Goal: Task Accomplishment & Management: Manage account settings

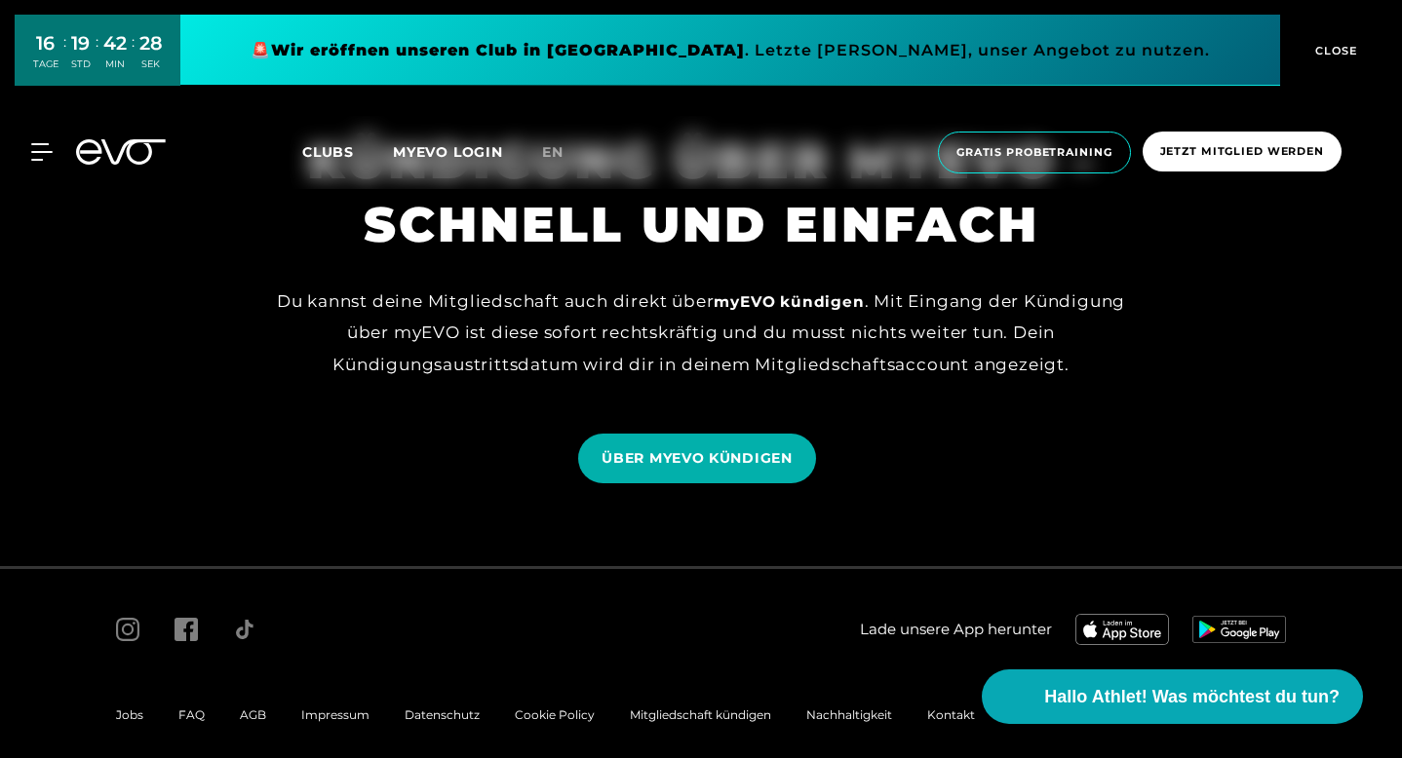
scroll to position [1655, 0]
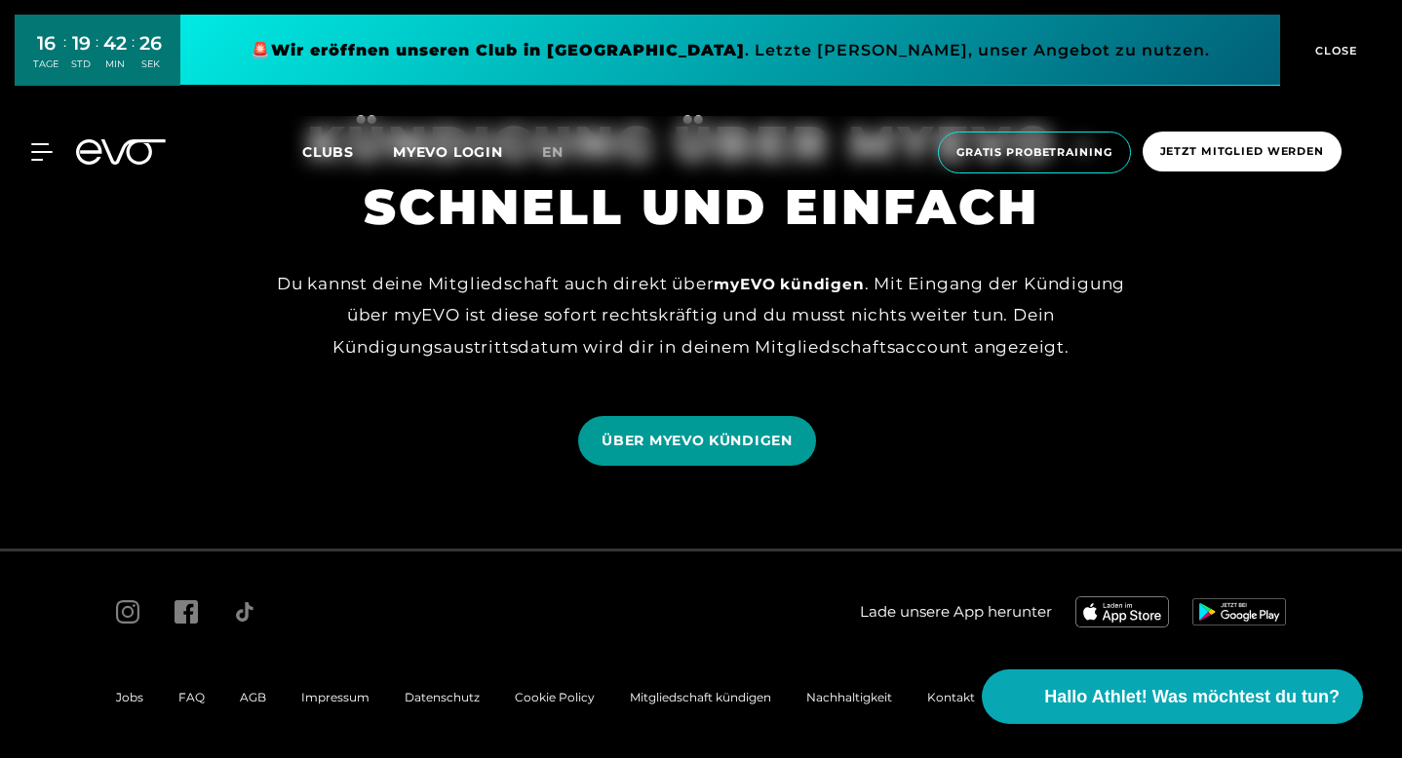
click at [744, 443] on span "ÜBER MYEVO KÜNDIGEN" at bounding box center [696, 441] width 190 height 20
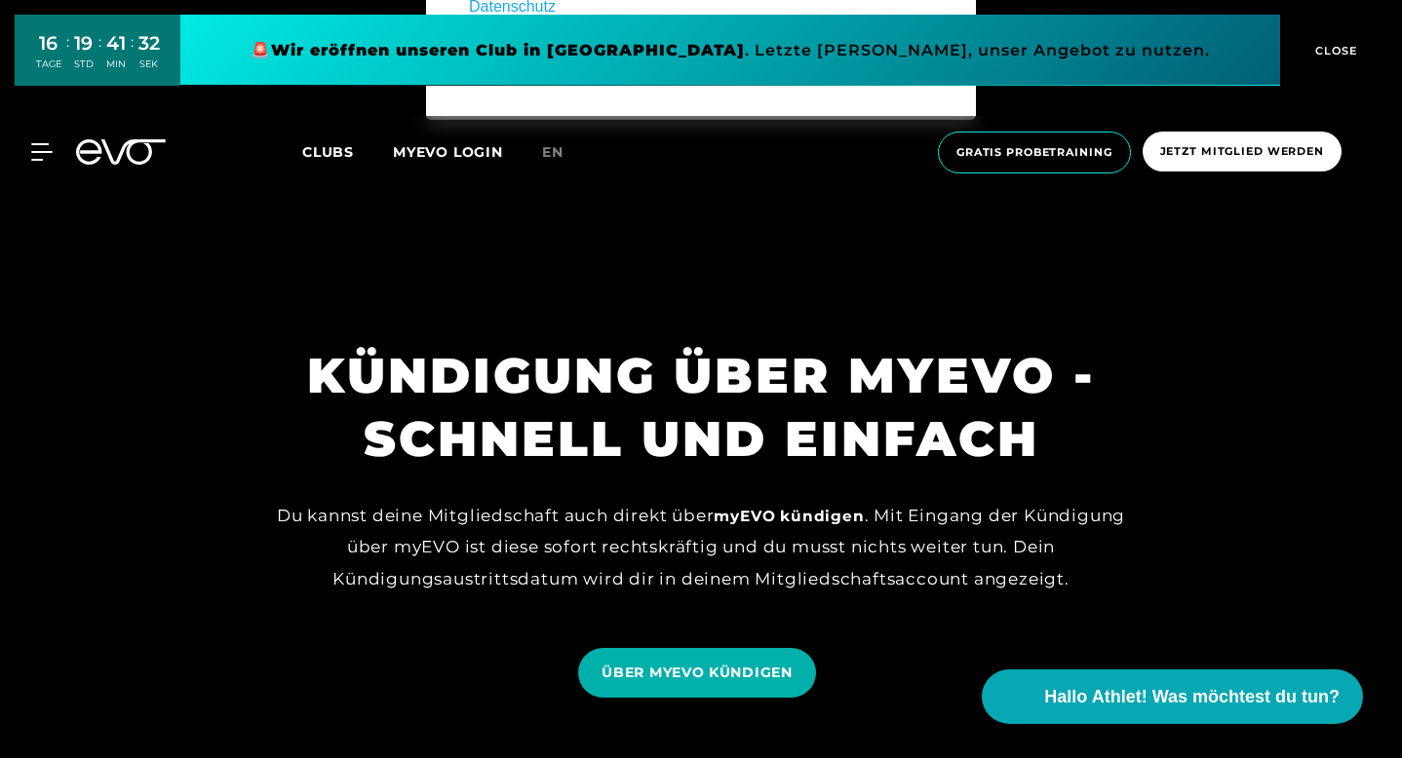
scroll to position [1427, 0]
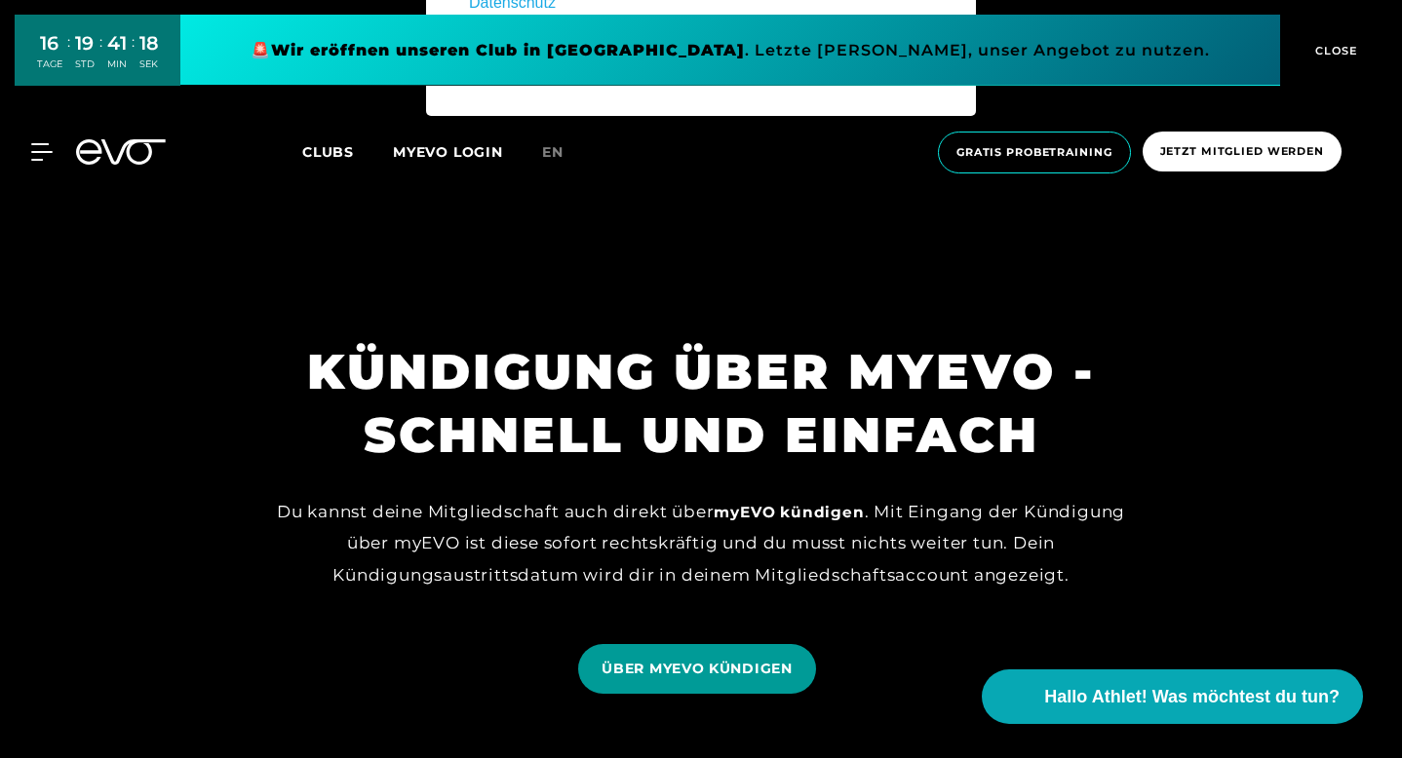
click at [613, 660] on span "ÜBER MYEVO KÜNDIGEN" at bounding box center [696, 669] width 190 height 20
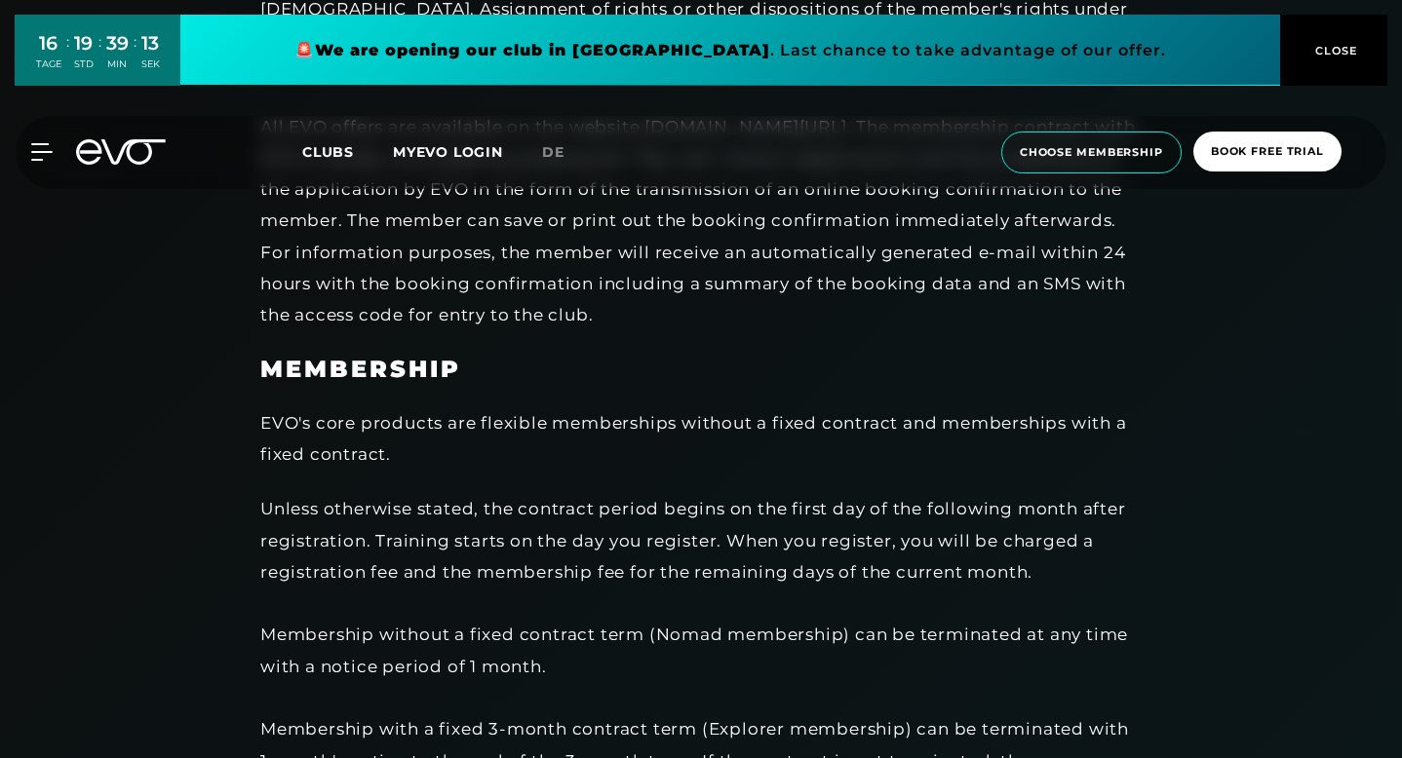
click at [822, 467] on div "EVO's core products are flexible memberships without a fixed contract and membe…" at bounding box center [698, 438] width 877 height 63
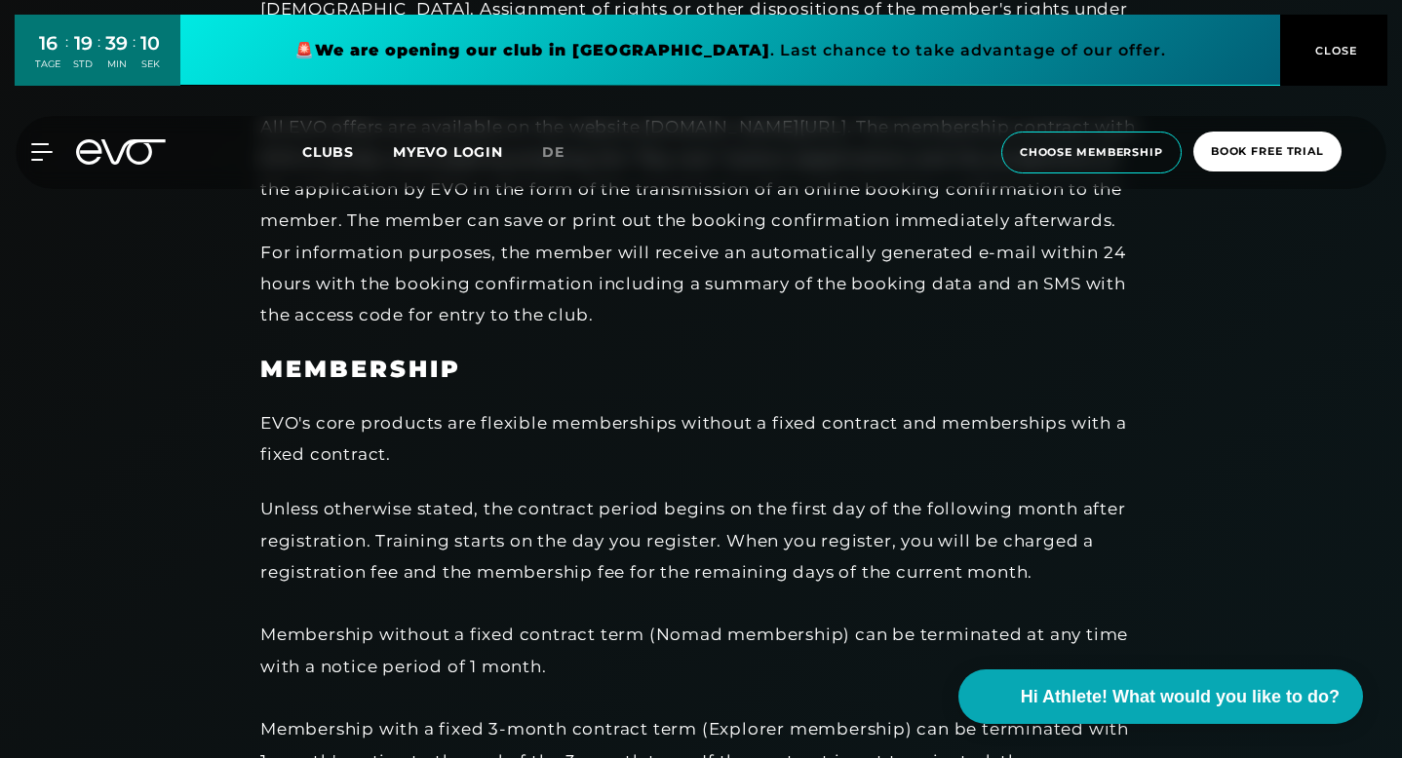
scroll to position [4292, 0]
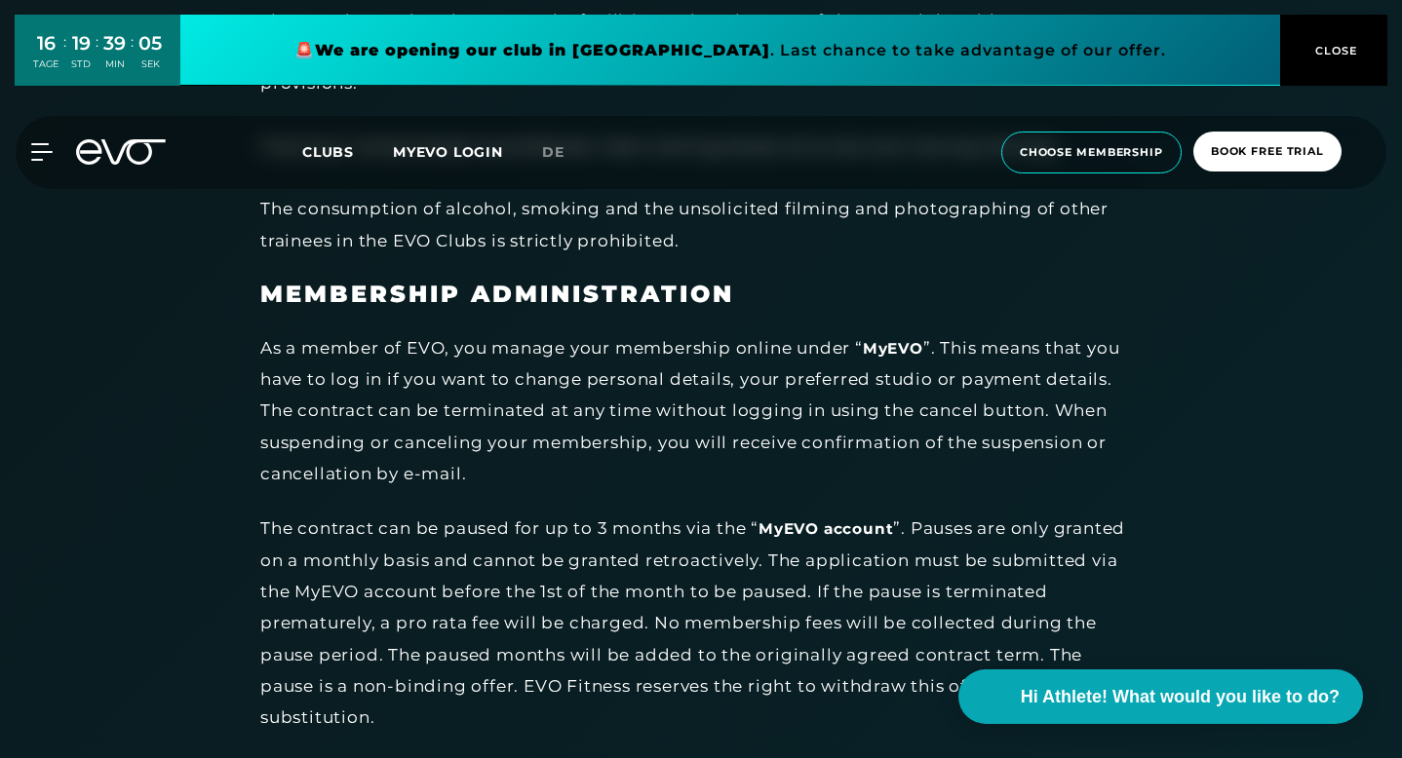
click at [843, 440] on div "As a member of EVO, you manage your membership online under “ MyEVO ”. This mea…" at bounding box center [698, 410] width 877 height 157
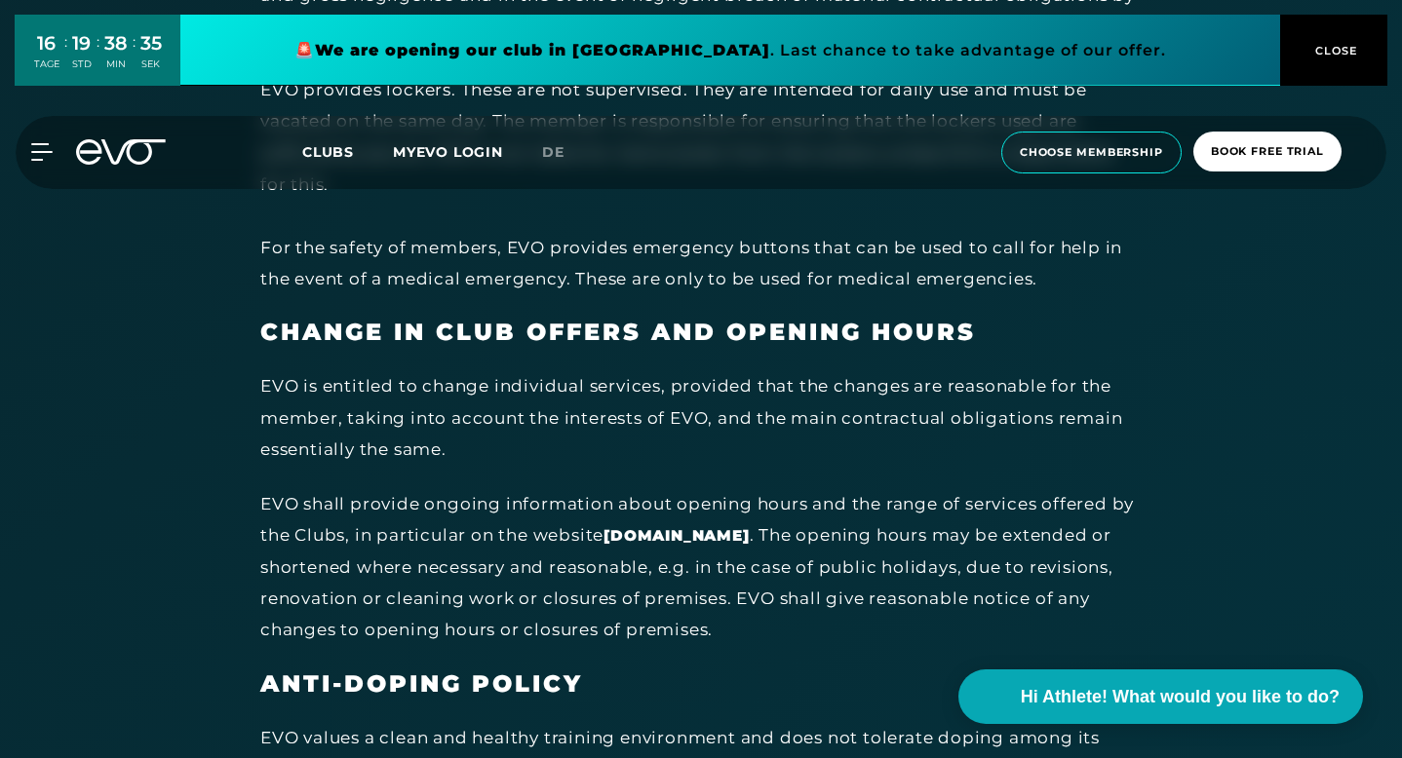
scroll to position [8460, 0]
